Goal: Navigation & Orientation: Understand site structure

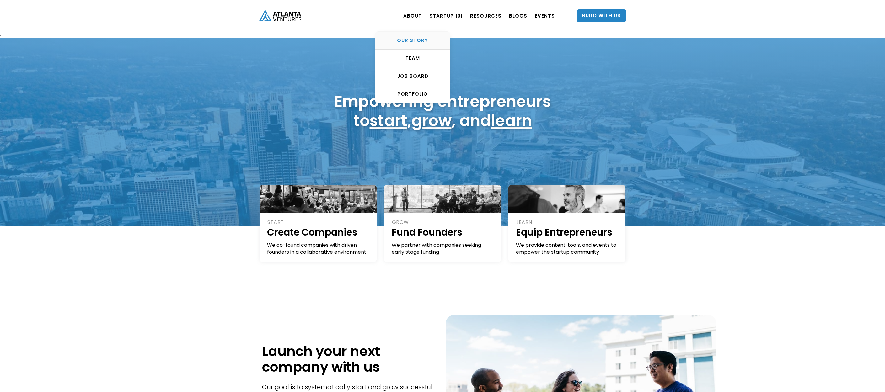
click at [419, 36] on link "OUR STORY" at bounding box center [412, 41] width 75 height 18
click at [416, 77] on div "Job Board" at bounding box center [412, 76] width 75 height 6
click at [421, 94] on div "PORTFOLIO" at bounding box center [412, 94] width 75 height 6
click at [423, 58] on div "TEAM" at bounding box center [412, 58] width 75 height 6
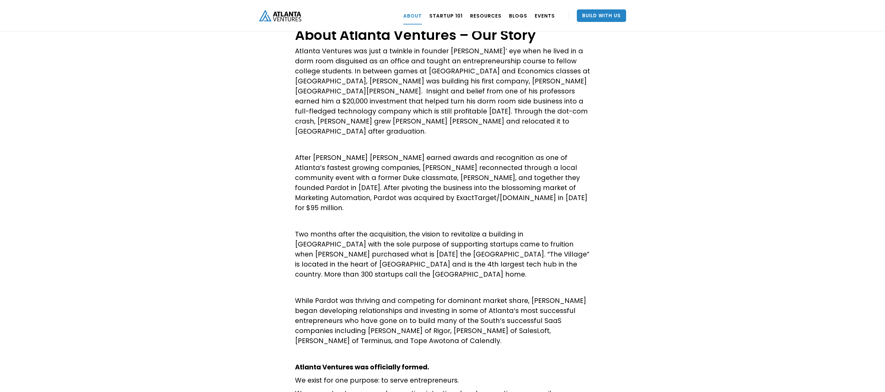
scroll to position [43, 0]
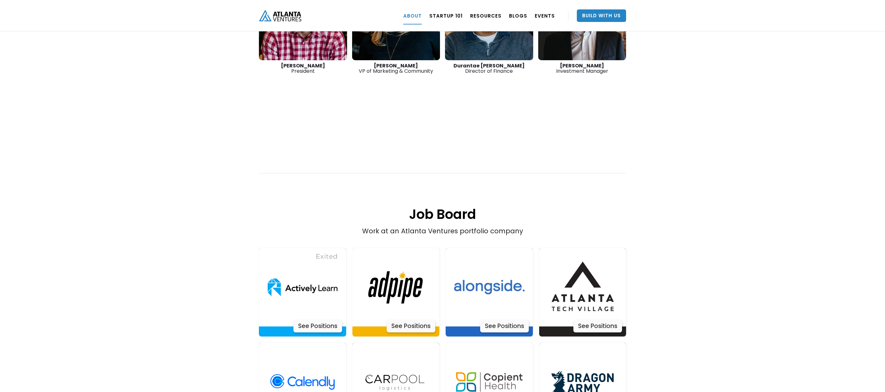
scroll to position [1045, 0]
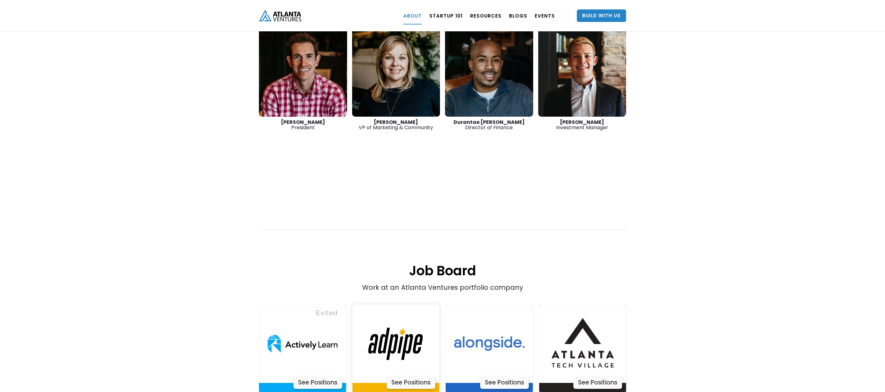
click at [415, 377] on div "See Positions" at bounding box center [411, 383] width 49 height 13
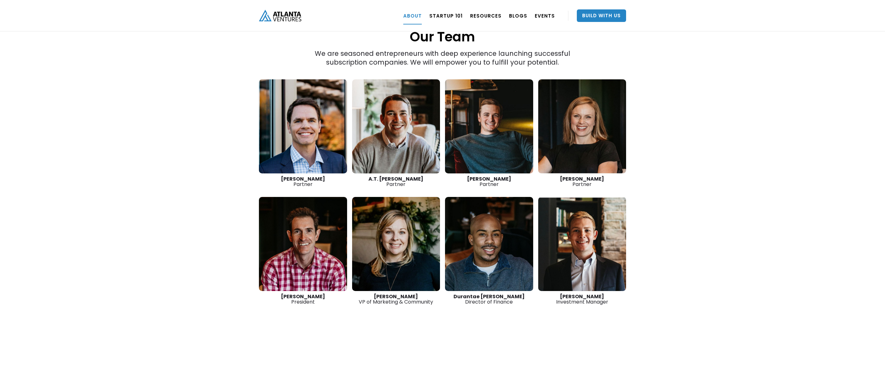
scroll to position [0, 0]
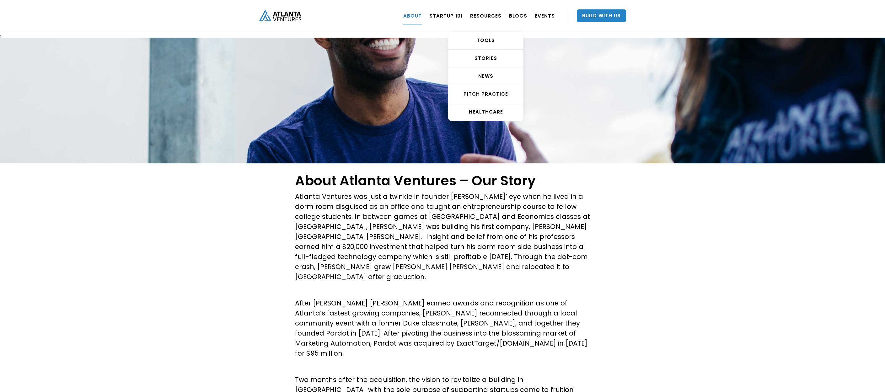
scroll to position [1, 0]
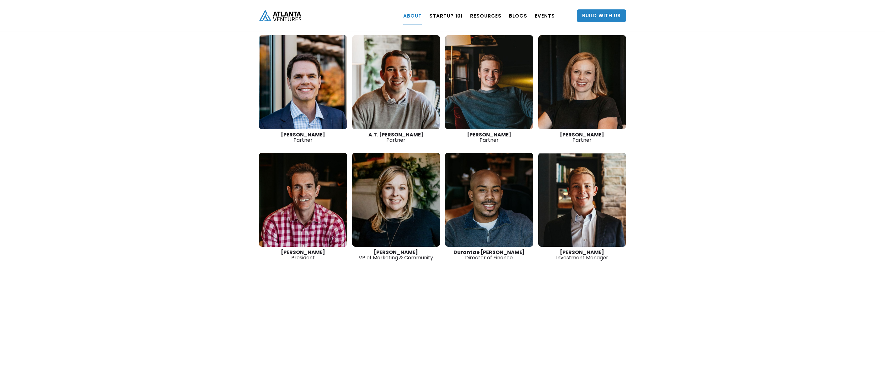
scroll to position [928, 0]
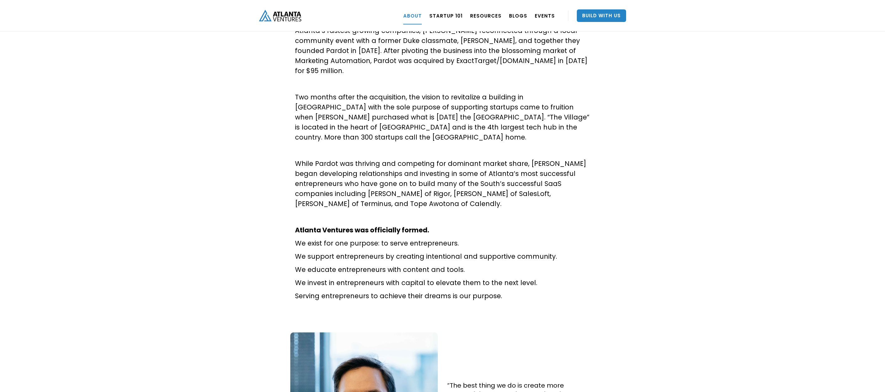
scroll to position [0, 0]
